Goal: Navigation & Orientation: Find specific page/section

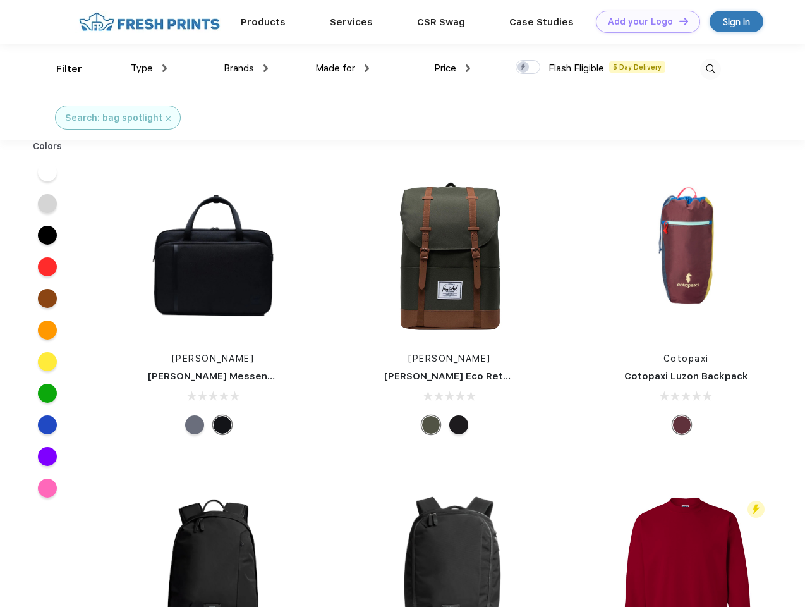
click at [644, 21] on link "Add your Logo Design Tool" at bounding box center [648, 22] width 104 height 22
click at [0, 0] on div "Design Tool" at bounding box center [0, 0] width 0 height 0
click at [678, 21] on link "Add your Logo Design Tool" at bounding box center [648, 22] width 104 height 22
click at [61, 69] on div "Filter" at bounding box center [69, 69] width 26 height 15
click at [149, 68] on span "Type" at bounding box center [142, 68] width 22 height 11
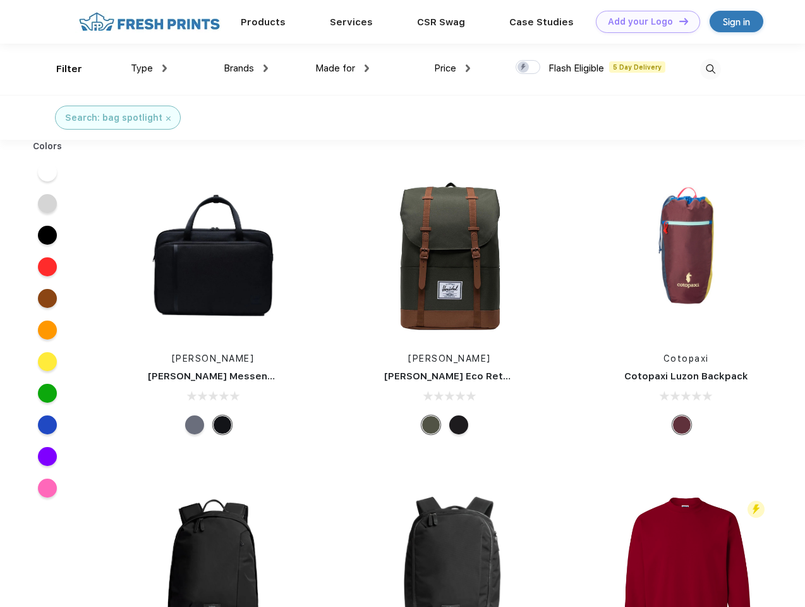
click at [246, 68] on span "Brands" at bounding box center [239, 68] width 30 height 11
click at [343, 68] on span "Made for" at bounding box center [335, 68] width 40 height 11
click at [453, 68] on span "Price" at bounding box center [445, 68] width 22 height 11
click at [528, 68] on div at bounding box center [528, 67] width 25 height 14
click at [524, 68] on input "checkbox" at bounding box center [520, 63] width 8 height 8
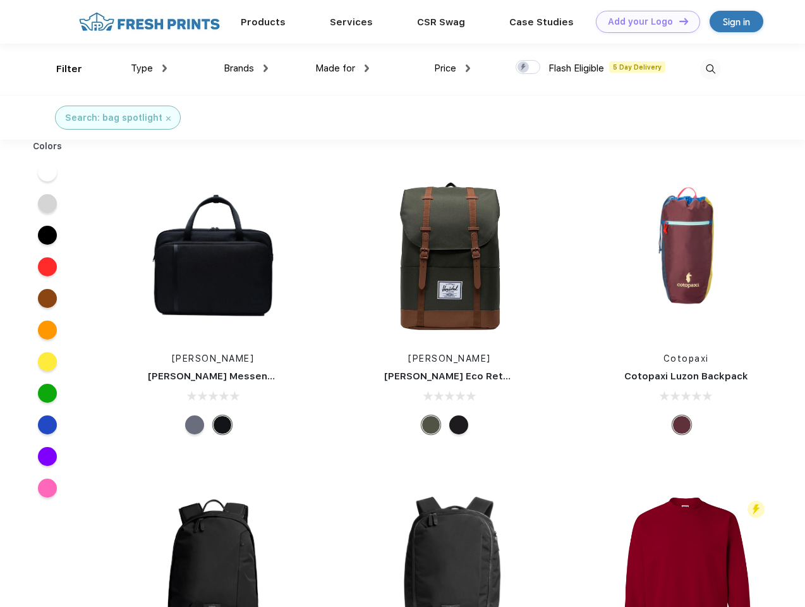
click at [711, 69] on img at bounding box center [710, 69] width 21 height 21
